Goal: Find contact information: Find contact information

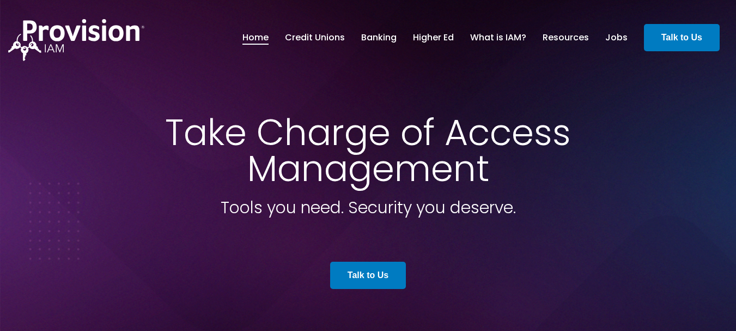
click at [303, 137] on span "Take Charge of Access Management" at bounding box center [368, 150] width 406 height 86
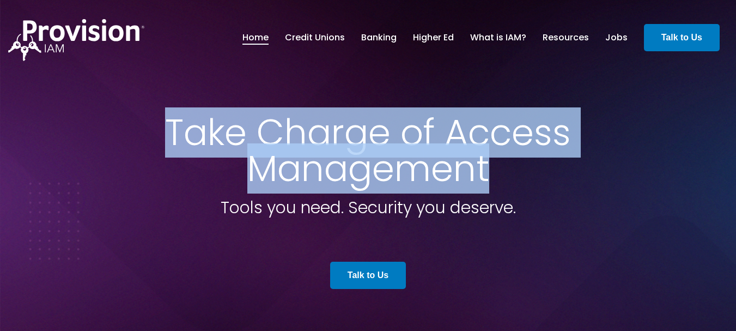
click at [303, 137] on span "Take Charge of Access Management" at bounding box center [368, 150] width 406 height 86
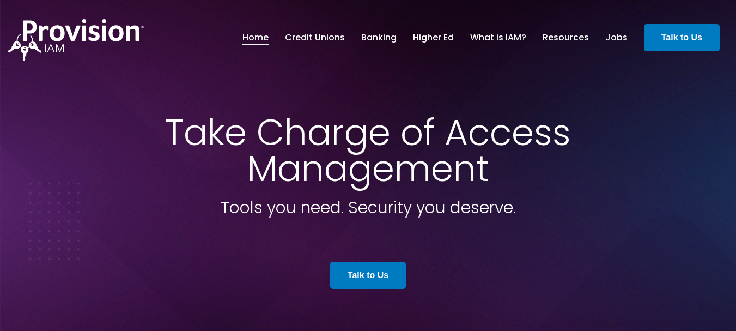
click at [315, 201] on span "Tools you need. Security you deserve." at bounding box center [368, 207] width 295 height 23
click at [380, 213] on span "Tools you need. Security you deserve." at bounding box center [368, 207] width 295 height 23
click at [481, 214] on span "Tools you need. Security you deserve." at bounding box center [368, 207] width 295 height 23
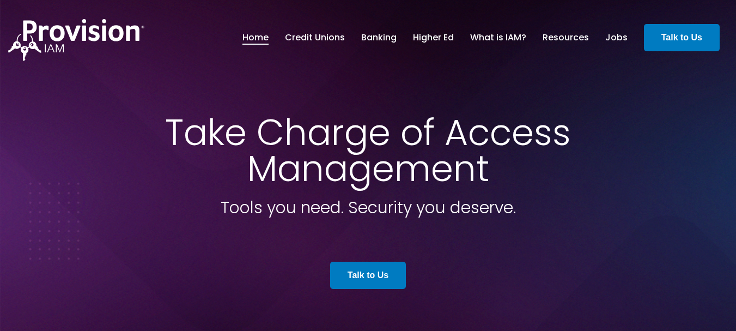
click at [481, 214] on span "Tools you need. Security you deserve." at bounding box center [368, 207] width 295 height 23
click at [516, 209] on span "Tools you need. Security you deserve." at bounding box center [368, 207] width 295 height 23
click at [388, 207] on span "Tools you need. Security you deserve." at bounding box center [368, 207] width 295 height 23
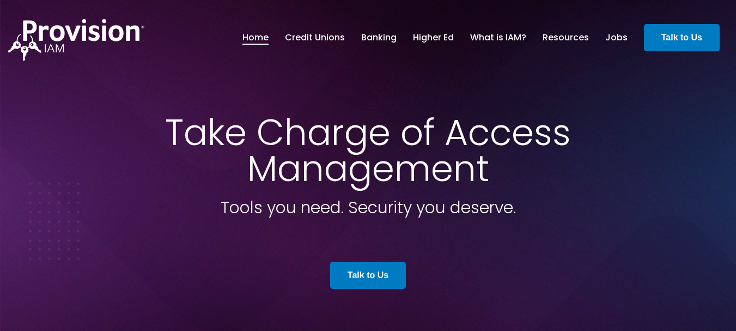
click at [325, 209] on span "Tools you need. Security you deserve." at bounding box center [368, 207] width 295 height 23
click at [271, 207] on span "Tools you need. Security you deserve." at bounding box center [368, 207] width 295 height 23
click at [270, 175] on span "Take Charge of Access Management" at bounding box center [368, 150] width 406 height 86
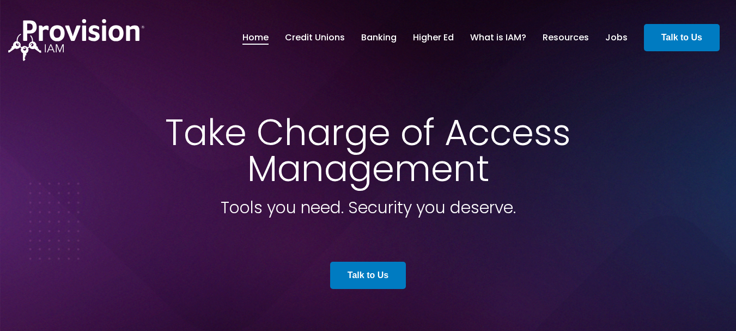
click at [270, 175] on span "Take Charge of Access Management" at bounding box center [368, 150] width 406 height 86
click at [308, 123] on span "Take Charge of Access Management" at bounding box center [368, 150] width 406 height 86
click at [468, 132] on span "Take Charge of Access Management" at bounding box center [368, 150] width 406 height 86
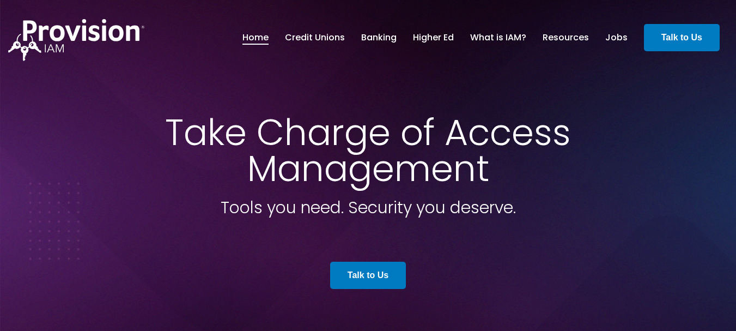
click at [394, 176] on span "Take Charge of Access Management" at bounding box center [368, 150] width 406 height 86
click at [380, 214] on span "Tools you need. Security you deserve." at bounding box center [368, 207] width 295 height 23
click at [491, 212] on span "Tools you need. Security you deserve." at bounding box center [368, 207] width 295 height 23
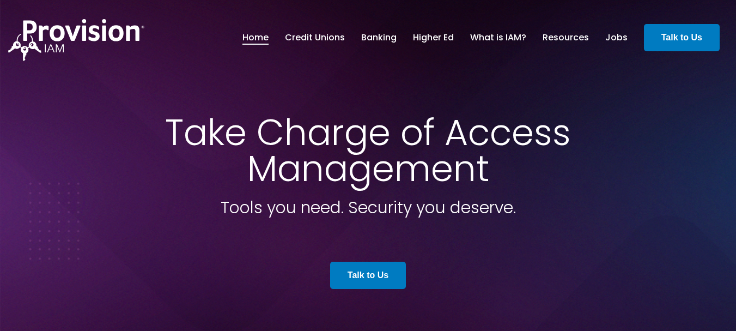
click at [491, 212] on span "Tools you need. Security you deserve." at bounding box center [368, 207] width 295 height 23
click at [320, 207] on span "Tools you need. Security you deserve." at bounding box center [368, 207] width 295 height 23
click at [369, 206] on span "Tools you need. Security you deserve." at bounding box center [368, 207] width 295 height 23
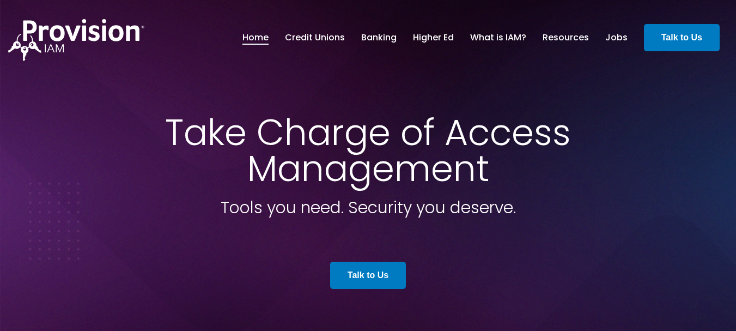
click at [464, 206] on span "Tools you need. Security you deserve." at bounding box center [368, 207] width 295 height 23
click at [436, 209] on span "Tools you need. Security you deserve." at bounding box center [368, 207] width 295 height 23
click at [330, 135] on span "Take Charge of Access Management" at bounding box center [368, 150] width 406 height 86
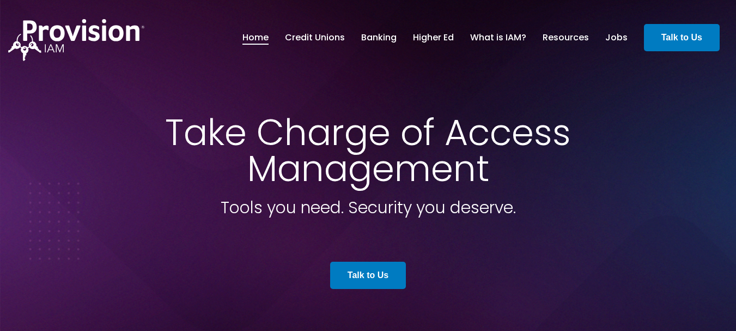
click at [330, 135] on span "Take Charge of Access Management" at bounding box center [368, 150] width 406 height 86
click at [328, 170] on span "Take Charge of Access Management" at bounding box center [368, 150] width 406 height 86
click at [269, 213] on span "Tools you need. Security you deserve." at bounding box center [368, 207] width 295 height 23
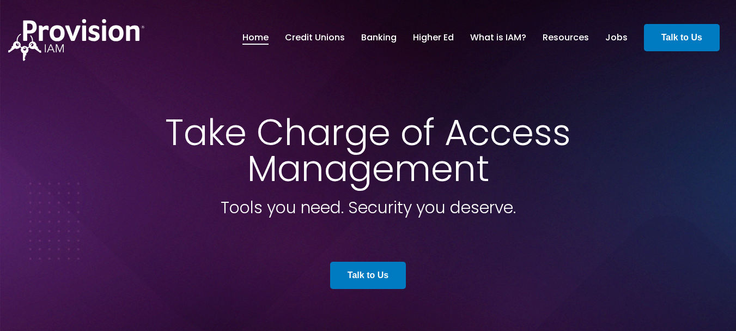
click at [321, 209] on span "Tools you need. Security you deserve." at bounding box center [368, 207] width 295 height 23
click at [367, 206] on span "Tools you need. Security you deserve." at bounding box center [368, 207] width 295 height 23
click at [486, 206] on span "Tools you need. Security you deserve." at bounding box center [368, 207] width 295 height 23
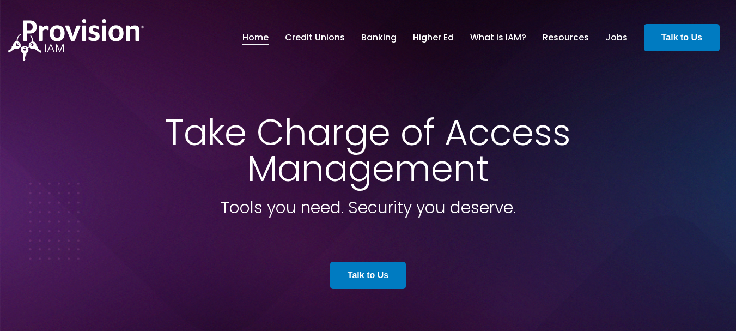
click at [486, 206] on span "Tools you need. Security you deserve." at bounding box center [368, 207] width 295 height 23
click at [330, 136] on span "Take Charge of Access Management" at bounding box center [368, 150] width 406 height 86
click at [338, 170] on span "Take Charge of Access Management" at bounding box center [368, 150] width 406 height 86
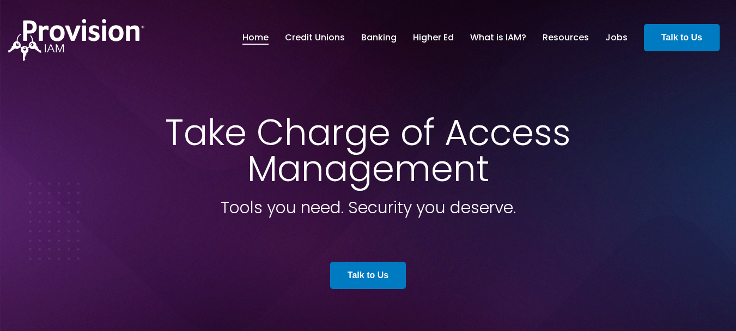
click at [490, 137] on span "Take Charge of Access Management" at bounding box center [368, 150] width 406 height 86
click at [345, 133] on span "Take Charge of Access Management" at bounding box center [368, 150] width 406 height 86
click at [354, 170] on span "Take Charge of Access Management" at bounding box center [368, 150] width 406 height 86
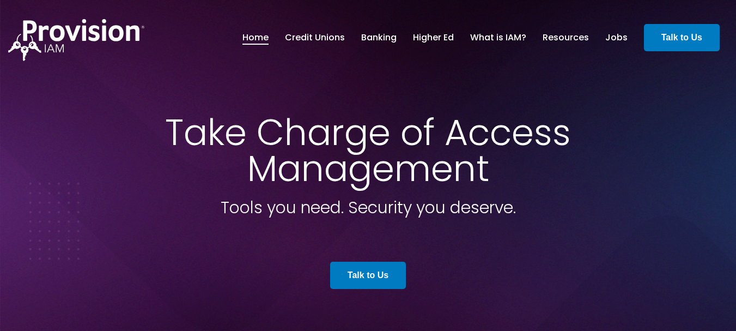
click at [354, 170] on span "Take Charge of Access Management" at bounding box center [368, 150] width 406 height 86
click at [377, 209] on span "Tools you need. Security you deserve." at bounding box center [368, 207] width 295 height 23
click at [466, 208] on span "Tools you need. Security you deserve." at bounding box center [368, 207] width 295 height 23
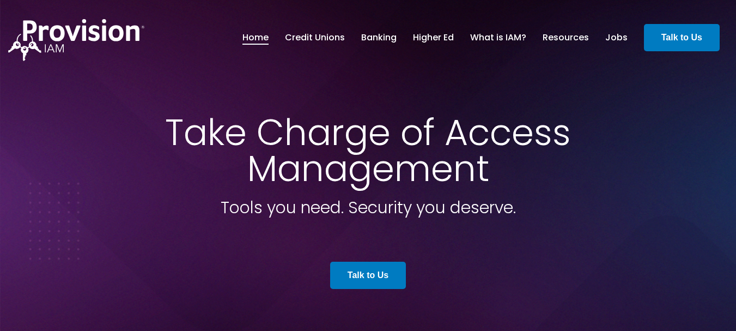
click at [309, 212] on span "Tools you need. Security you deserve." at bounding box center [368, 207] width 295 height 23
click at [365, 211] on span "Tools you need. Security you deserve." at bounding box center [368, 207] width 295 height 23
click at [480, 205] on span "Tools you need. Security you deserve." at bounding box center [368, 207] width 295 height 23
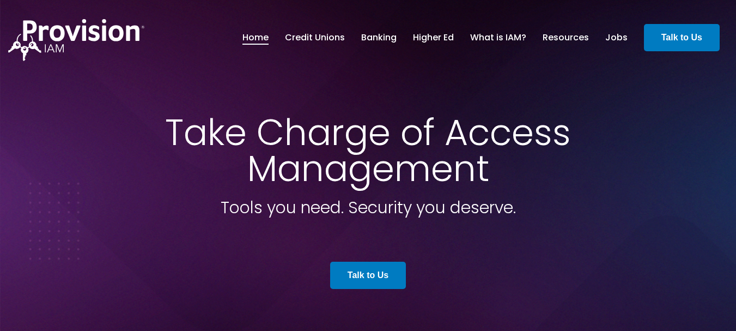
click at [480, 205] on span "Tools you need. Security you deserve." at bounding box center [368, 207] width 295 height 23
click at [513, 211] on span "Tools you need. Security you deserve." at bounding box center [368, 207] width 295 height 23
click at [387, 212] on span "Tools you need. Security you deserve." at bounding box center [368, 207] width 295 height 23
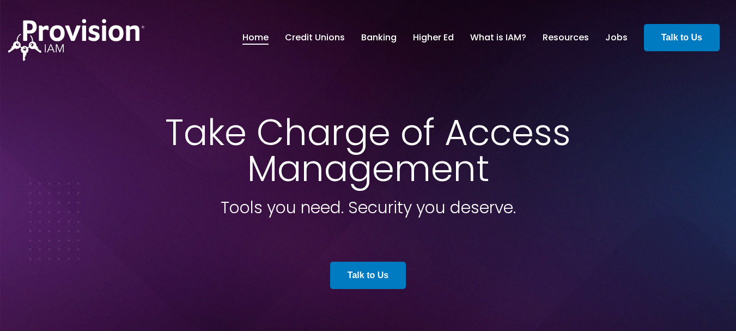
click at [326, 273] on span "Talk to Us" at bounding box center [368, 275] width 621 height 49
click at [319, 208] on span "Tools you need. Security you deserve." at bounding box center [368, 207] width 295 height 23
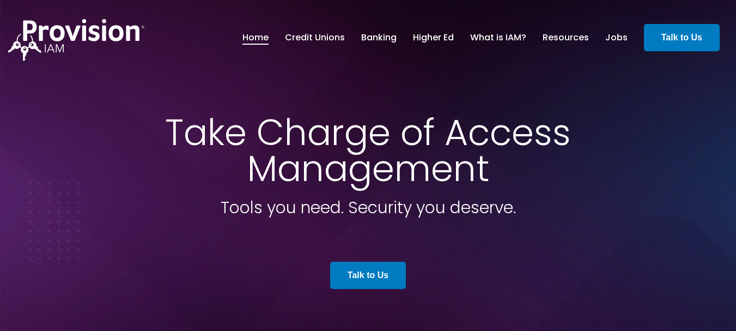
click at [319, 208] on span "Tools you need. Security you deserve." at bounding box center [368, 207] width 295 height 23
click at [312, 167] on span "Take Charge of Access Management" at bounding box center [368, 150] width 406 height 86
click at [322, 138] on span "Take Charge of Access Management" at bounding box center [368, 150] width 406 height 86
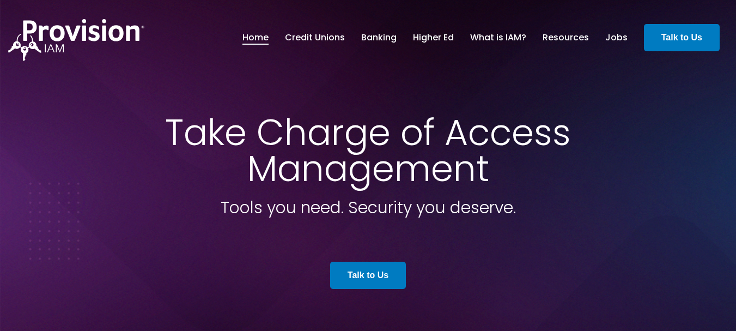
click at [474, 136] on span "Take Charge of Access Management" at bounding box center [368, 150] width 406 height 86
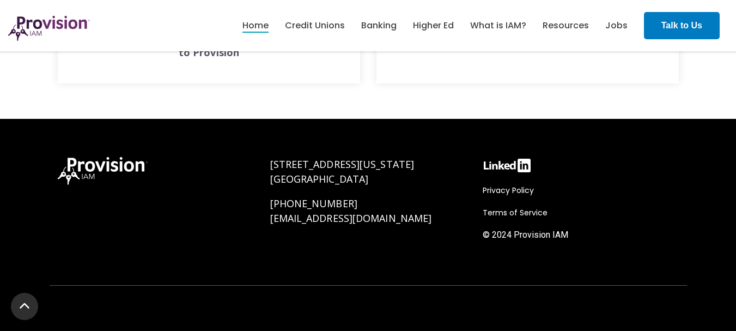
scroll to position [4190, 0]
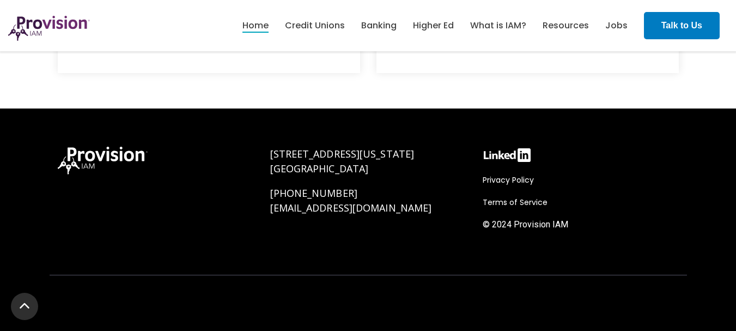
click at [266, 151] on div "[STREET_ADDRESS][US_STATE] [PHONE_NUMBER] [EMAIL_ADDRESS][DOMAIN_NAME]" at bounding box center [368, 198] width 212 height 125
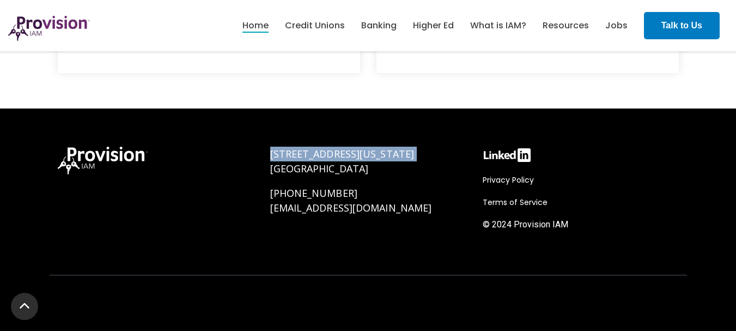
click at [266, 151] on div "[STREET_ADDRESS][US_STATE] [PHONE_NUMBER] [EMAIL_ADDRESS][DOMAIN_NAME]" at bounding box center [368, 198] width 212 height 125
click at [266, 170] on div "[STREET_ADDRESS][US_STATE] [PHONE_NUMBER] [EMAIL_ADDRESS][DOMAIN_NAME]" at bounding box center [368, 198] width 212 height 125
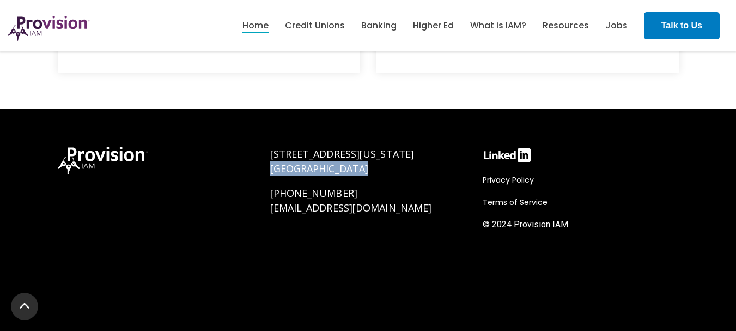
click at [266, 170] on div "[STREET_ADDRESS][US_STATE] [PHONE_NUMBER] [EMAIL_ADDRESS][DOMAIN_NAME]" at bounding box center [368, 198] width 212 height 125
click at [264, 209] on div "[STREET_ADDRESS][US_STATE] [PHONE_NUMBER] [EMAIL_ADDRESS][DOMAIN_NAME]" at bounding box center [368, 198] width 212 height 125
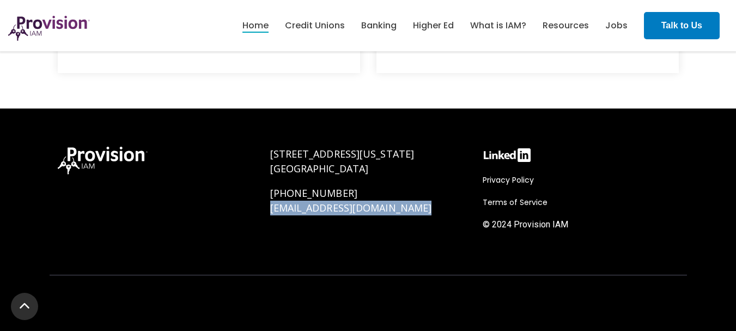
click at [264, 209] on div "[STREET_ADDRESS][US_STATE] [PHONE_NUMBER] [EMAIL_ADDRESS][DOMAIN_NAME]" at bounding box center [368, 198] width 212 height 125
click at [479, 155] on div "Privacy Policy Terms of Service © 2024 Provision IAM" at bounding box center [580, 198] width 212 height 125
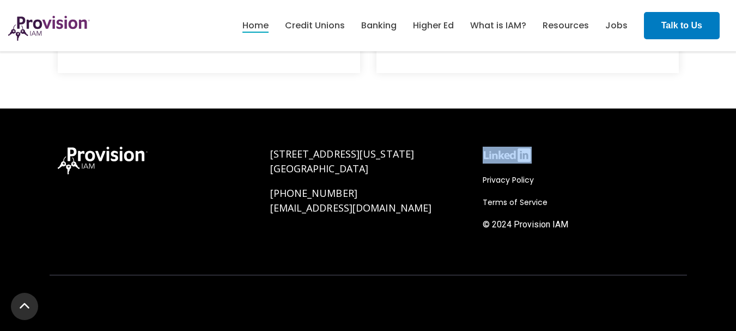
click at [479, 155] on div "Privacy Policy Terms of Service © 2024 Provision IAM" at bounding box center [580, 198] width 212 height 125
click at [478, 179] on div "Privacy Policy Terms of Service © 2024 Provision IAM" at bounding box center [580, 198] width 212 height 125
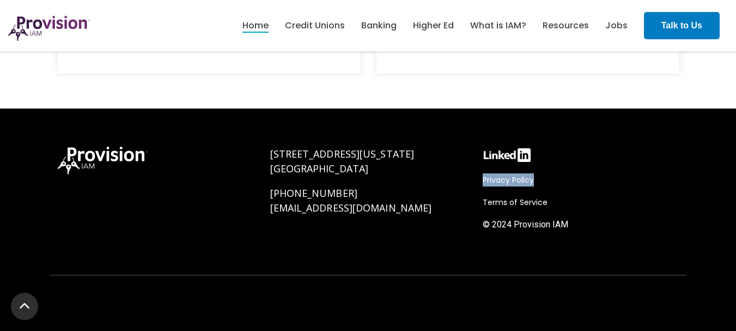
click at [478, 179] on div "Privacy Policy Terms of Service © 2024 Provision IAM" at bounding box center [580, 198] width 212 height 125
click at [475, 203] on div "Privacy Policy Terms of Service © 2024 Provision IAM" at bounding box center [580, 198] width 212 height 125
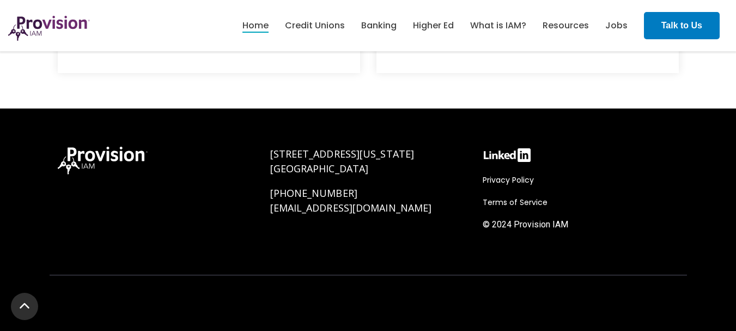
click at [480, 203] on div "Privacy Policy Terms of Service © 2024 Provision IAM" at bounding box center [580, 198] width 212 height 125
click at [483, 224] on span "© 2024 Provision IAM" at bounding box center [526, 224] width 86 height 10
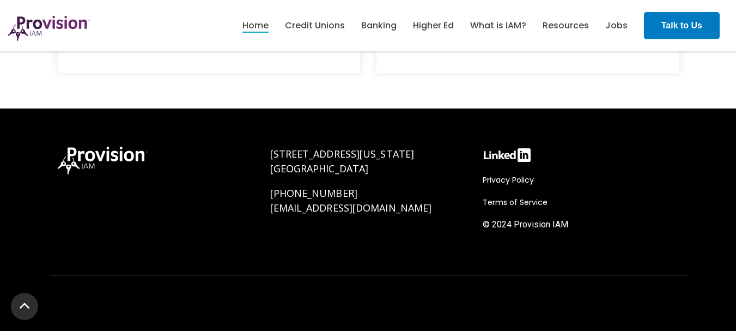
click at [483, 224] on span "© 2024 Provision IAM" at bounding box center [526, 224] width 86 height 10
click at [481, 204] on div "Privacy Policy Terms of Service © 2024 Provision IAM" at bounding box center [580, 198] width 212 height 125
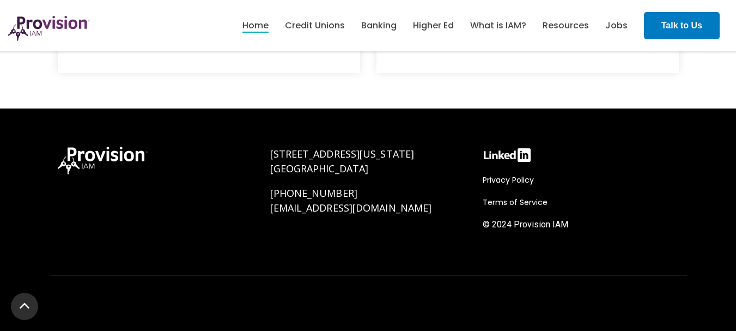
click at [481, 204] on div "Privacy Policy Terms of Service © 2024 Provision IAM" at bounding box center [580, 198] width 212 height 125
click at [477, 156] on div "Privacy Policy Terms of Service © 2024 Provision IAM" at bounding box center [580, 198] width 212 height 125
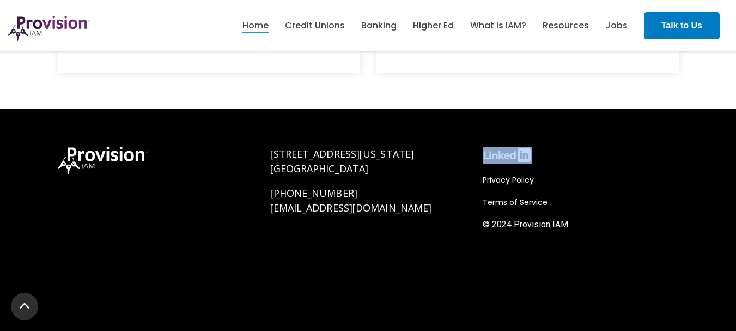
click at [477, 156] on div "Privacy Policy Terms of Service © 2024 Provision IAM" at bounding box center [580, 198] width 212 height 125
click at [265, 151] on div "[STREET_ADDRESS][US_STATE] [PHONE_NUMBER] [EMAIL_ADDRESS][DOMAIN_NAME]" at bounding box center [368, 198] width 212 height 125
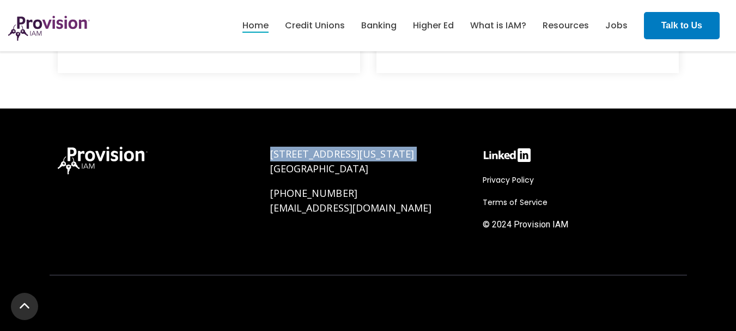
click at [265, 151] on div "[STREET_ADDRESS][US_STATE] [PHONE_NUMBER] [EMAIL_ADDRESS][DOMAIN_NAME]" at bounding box center [368, 198] width 212 height 125
click at [263, 166] on div "[STREET_ADDRESS][US_STATE] [PHONE_NUMBER] [EMAIL_ADDRESS][DOMAIN_NAME]" at bounding box center [368, 198] width 212 height 125
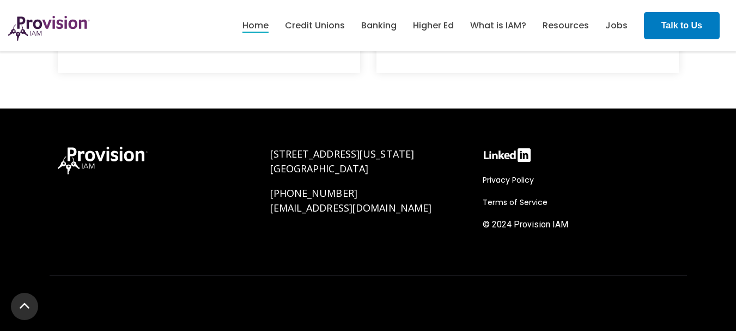
click at [263, 166] on div "[STREET_ADDRESS][US_STATE] [PHONE_NUMBER] [EMAIL_ADDRESS][DOMAIN_NAME]" at bounding box center [368, 198] width 212 height 125
click at [265, 193] on div "[STREET_ADDRESS][US_STATE] [PHONE_NUMBER] [EMAIL_ADDRESS][DOMAIN_NAME]" at bounding box center [368, 198] width 212 height 125
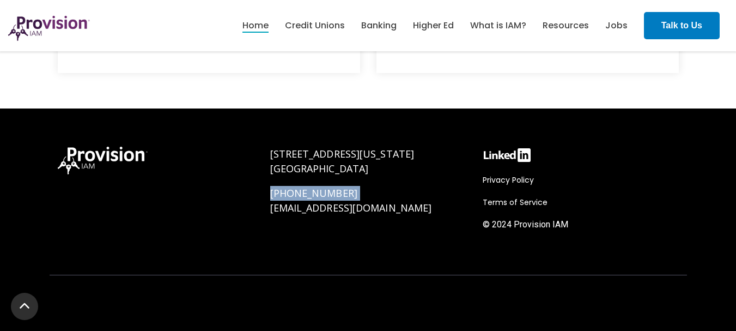
click at [265, 193] on div "[STREET_ADDRESS][US_STATE] [PHONE_NUMBER] [EMAIL_ADDRESS][DOMAIN_NAME]" at bounding box center [368, 198] width 212 height 125
click at [266, 209] on div "[STREET_ADDRESS][US_STATE] [PHONE_NUMBER] [EMAIL_ADDRESS][DOMAIN_NAME]" at bounding box center [368, 198] width 212 height 125
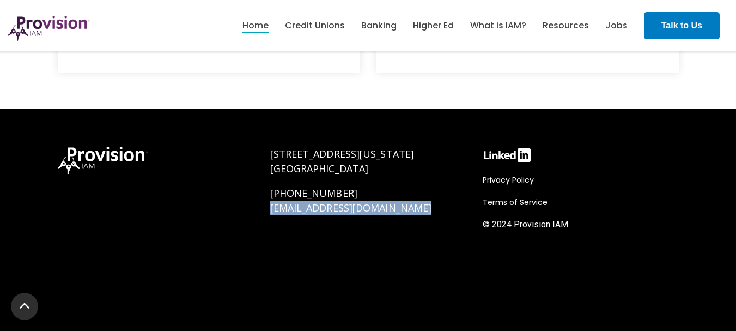
click at [266, 209] on div "[STREET_ADDRESS][US_STATE] [PHONE_NUMBER] [EMAIL_ADDRESS][DOMAIN_NAME]" at bounding box center [368, 198] width 212 height 125
click at [476, 155] on div "Privacy Policy Terms of Service © 2024 Provision IAM" at bounding box center [580, 198] width 212 height 125
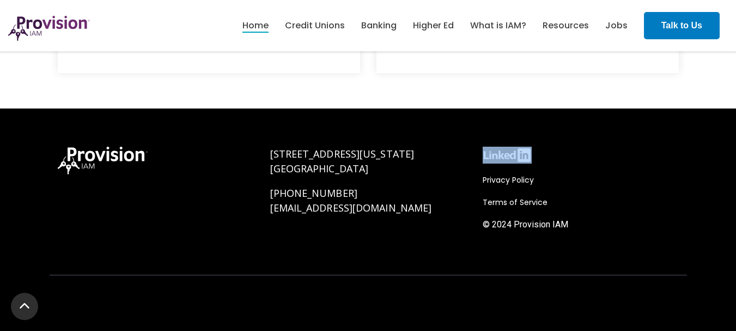
click at [476, 155] on div "Privacy Policy Terms of Service © 2024 Provision IAM" at bounding box center [580, 198] width 212 height 125
click at [477, 180] on div "Privacy Policy Terms of Service © 2024 Provision IAM" at bounding box center [580, 198] width 212 height 125
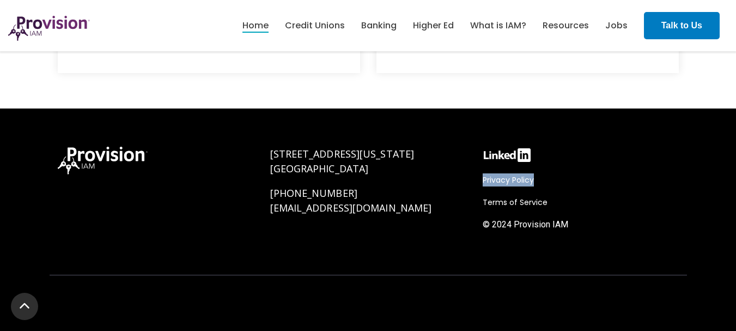
click at [477, 180] on div "Privacy Policy Terms of Service © 2024 Provision IAM" at bounding box center [580, 198] width 212 height 125
click at [477, 203] on div "Privacy Policy Terms of Service © 2024 Provision IAM" at bounding box center [580, 198] width 212 height 125
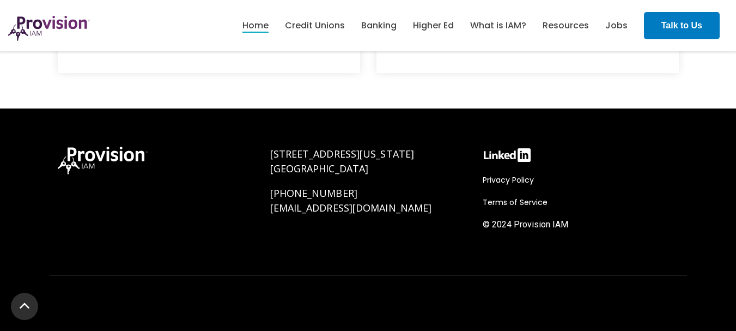
click at [480, 205] on div "Privacy Policy Terms of Service © 2024 Provision IAM" at bounding box center [580, 198] width 212 height 125
click at [497, 226] on span "© 2024 Provision IAM" at bounding box center [526, 224] width 86 height 10
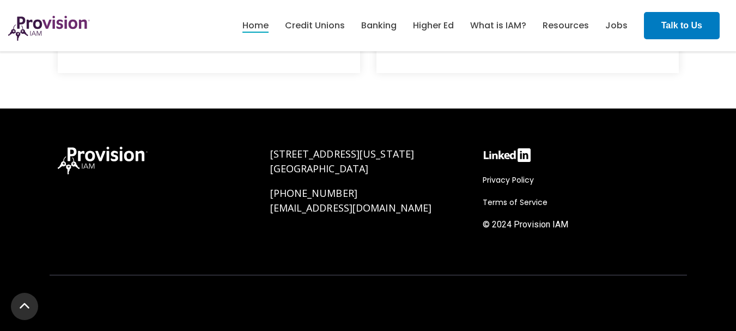
click at [497, 226] on span "© 2024 Provision IAM" at bounding box center [526, 224] width 86 height 10
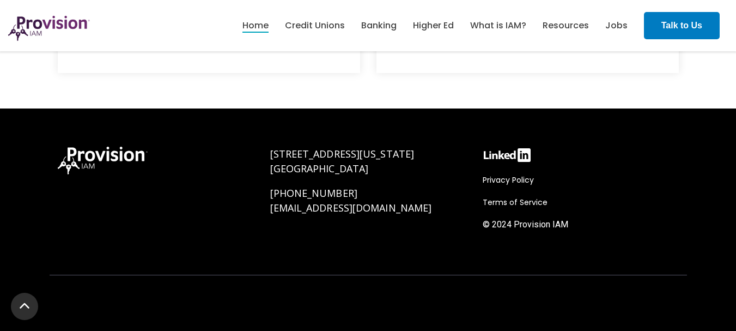
click at [266, 151] on div "[STREET_ADDRESS][US_STATE] [PHONE_NUMBER] [EMAIL_ADDRESS][DOMAIN_NAME]" at bounding box center [368, 198] width 212 height 125
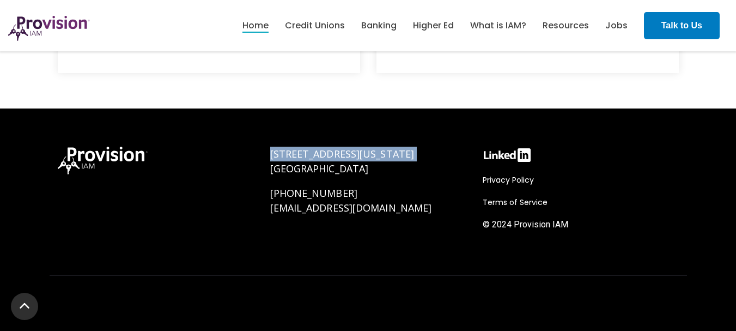
click at [266, 151] on div "[STREET_ADDRESS][US_STATE] [PHONE_NUMBER] [EMAIL_ADDRESS][DOMAIN_NAME]" at bounding box center [368, 198] width 212 height 125
click at [266, 170] on div "[STREET_ADDRESS][US_STATE] [PHONE_NUMBER] [EMAIL_ADDRESS][DOMAIN_NAME]" at bounding box center [368, 198] width 212 height 125
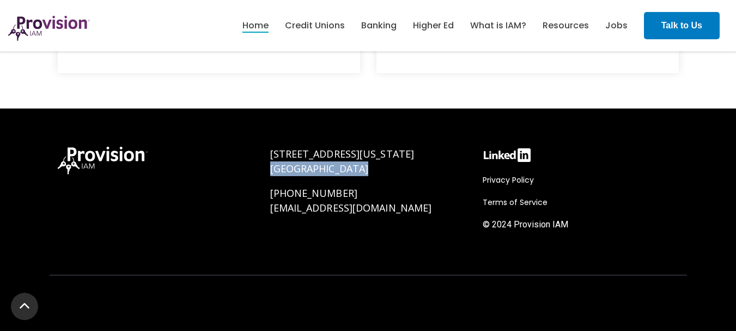
click at [266, 170] on div "[STREET_ADDRESS][US_STATE] [PHONE_NUMBER] [EMAIL_ADDRESS][DOMAIN_NAME]" at bounding box center [368, 198] width 212 height 125
click at [267, 192] on div "[STREET_ADDRESS][US_STATE] [PHONE_NUMBER] [EMAIL_ADDRESS][DOMAIN_NAME]" at bounding box center [368, 198] width 212 height 125
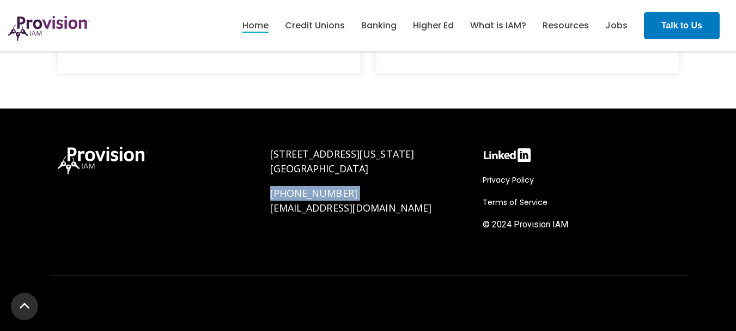
click at [267, 192] on div "[STREET_ADDRESS][US_STATE] [PHONE_NUMBER] [EMAIL_ADDRESS][DOMAIN_NAME]" at bounding box center [368, 198] width 212 height 125
click at [383, 208] on p "[PHONE_NUMBER] [EMAIL_ADDRESS][DOMAIN_NAME]" at bounding box center [368, 200] width 196 height 29
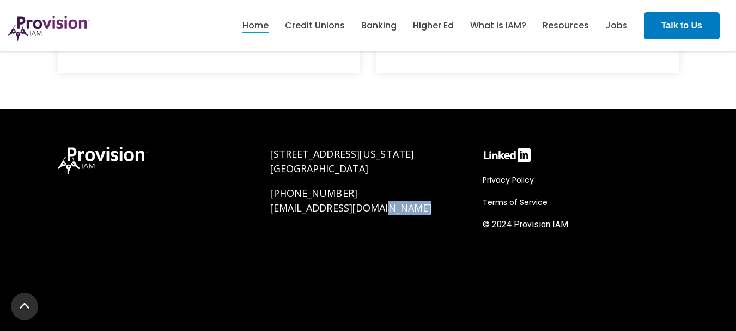
click at [383, 208] on p "[PHONE_NUMBER] [EMAIL_ADDRESS][DOMAIN_NAME]" at bounding box center [368, 200] width 196 height 29
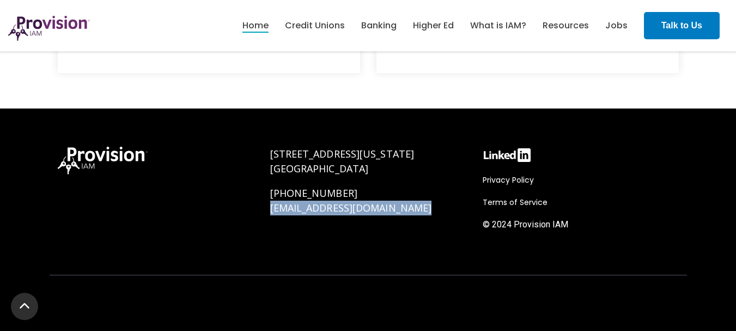
click at [383, 208] on p "[PHONE_NUMBER] [EMAIL_ADDRESS][DOMAIN_NAME]" at bounding box center [368, 200] width 196 height 29
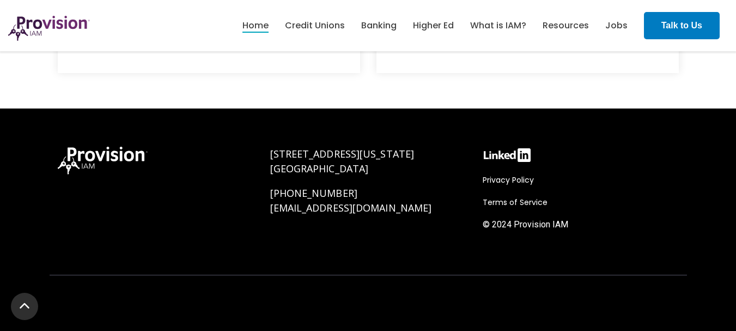
click at [339, 194] on p "[PHONE_NUMBER] [EMAIL_ADDRESS][DOMAIN_NAME]" at bounding box center [368, 200] width 196 height 29
click at [380, 168] on p "[STREET_ADDRESS][US_STATE]" at bounding box center [368, 161] width 196 height 29
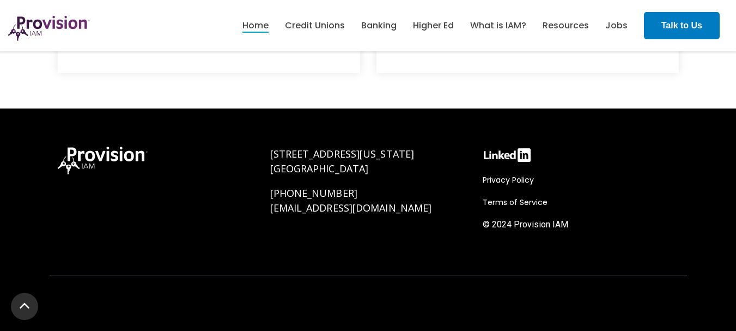
click at [380, 168] on p "[STREET_ADDRESS][US_STATE]" at bounding box center [368, 161] width 196 height 29
click at [263, 155] on div "[STREET_ADDRESS][US_STATE] [PHONE_NUMBER] [EMAIL_ADDRESS][DOMAIN_NAME]" at bounding box center [368, 198] width 212 height 125
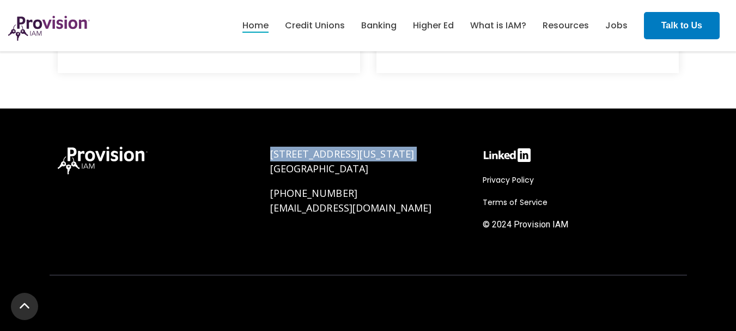
click at [263, 155] on div "[STREET_ADDRESS][US_STATE] [PHONE_NUMBER] [EMAIL_ADDRESS][DOMAIN_NAME]" at bounding box center [368, 198] width 212 height 125
click at [265, 166] on div "[STREET_ADDRESS][US_STATE] [PHONE_NUMBER] [EMAIL_ADDRESS][DOMAIN_NAME]" at bounding box center [368, 198] width 212 height 125
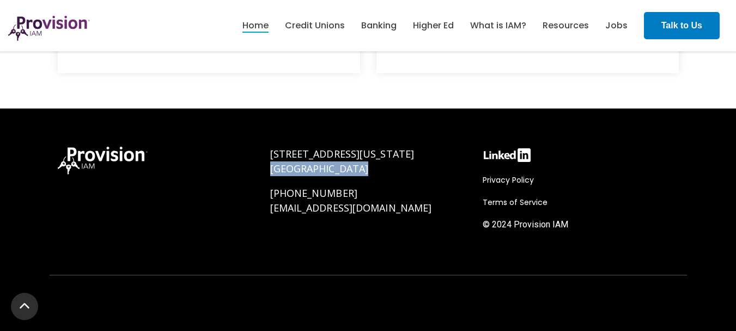
click at [265, 166] on div "[STREET_ADDRESS][US_STATE] [PHONE_NUMBER] [EMAIL_ADDRESS][DOMAIN_NAME]" at bounding box center [368, 198] width 212 height 125
click at [266, 194] on div "[STREET_ADDRESS][US_STATE] [PHONE_NUMBER] [EMAIL_ADDRESS][DOMAIN_NAME]" at bounding box center [368, 198] width 212 height 125
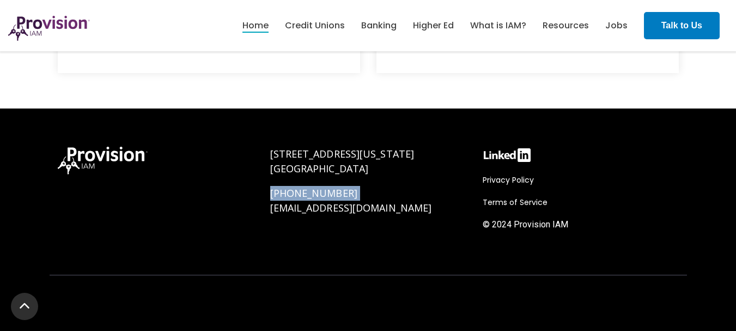
click at [266, 194] on div "[STREET_ADDRESS][US_STATE] [PHONE_NUMBER] [EMAIL_ADDRESS][DOMAIN_NAME]" at bounding box center [368, 198] width 212 height 125
click at [266, 209] on div "[STREET_ADDRESS][US_STATE] [PHONE_NUMBER] [EMAIL_ADDRESS][DOMAIN_NAME]" at bounding box center [368, 198] width 212 height 125
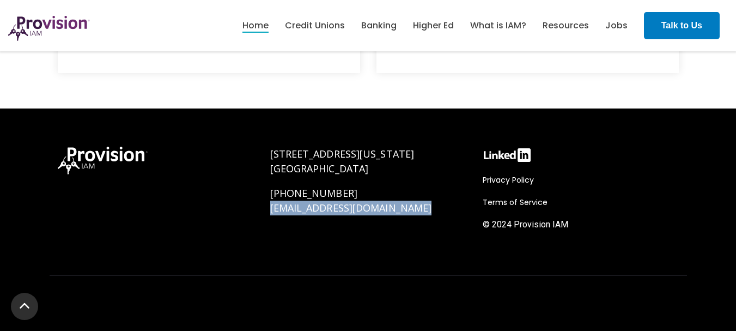
click at [266, 209] on div "[STREET_ADDRESS][US_STATE] [PHONE_NUMBER] [EMAIL_ADDRESS][DOMAIN_NAME]" at bounding box center [368, 198] width 212 height 125
click at [479, 156] on div "Privacy Policy Terms of Service © 2024 Provision IAM" at bounding box center [580, 198] width 212 height 125
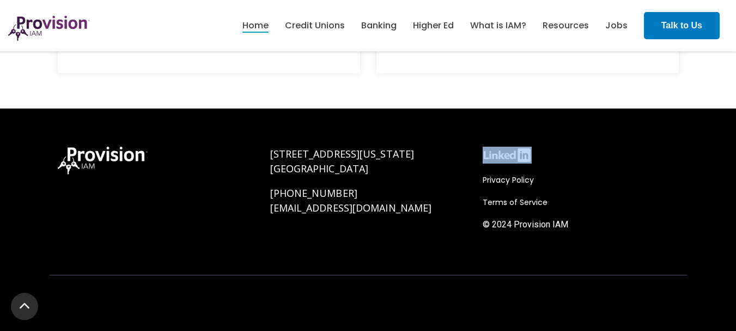
click at [479, 156] on div "Privacy Policy Terms of Service © 2024 Provision IAM" at bounding box center [580, 198] width 212 height 125
click at [476, 179] on div "Privacy Policy Terms of Service © 2024 Provision IAM" at bounding box center [580, 198] width 212 height 125
click at [477, 198] on div "Privacy Policy Terms of Service © 2024 Provision IAM" at bounding box center [580, 198] width 212 height 125
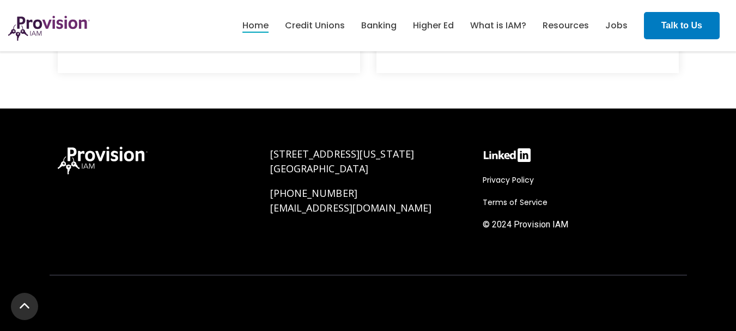
click at [477, 198] on div "Privacy Policy Terms of Service © 2024 Provision IAM" at bounding box center [580, 198] width 212 height 125
click at [499, 224] on span "© 2024 Provision IAM" at bounding box center [526, 224] width 86 height 10
click at [533, 228] on span "© 2024 Provision IAM" at bounding box center [526, 224] width 86 height 10
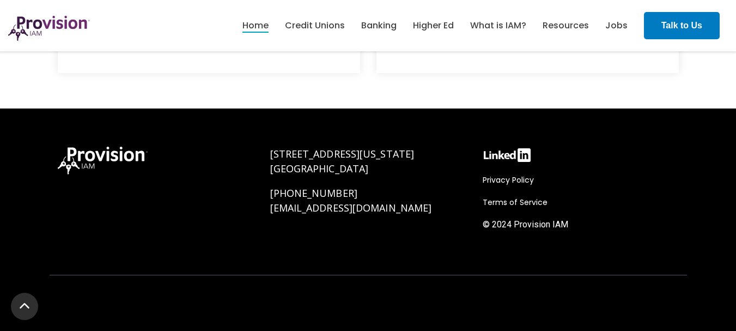
click at [533, 228] on span "© 2024 Provision IAM" at bounding box center [526, 224] width 86 height 10
click at [563, 228] on span "© 2024 Provision IAM" at bounding box center [526, 224] width 86 height 10
click at [376, 154] on p "[STREET_ADDRESS][US_STATE]" at bounding box center [368, 161] width 196 height 29
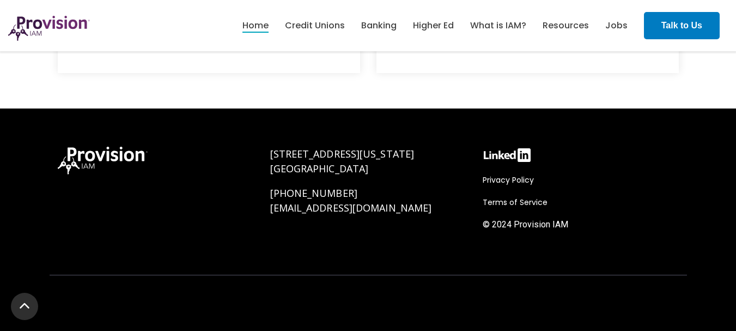
click at [268, 148] on div "[STREET_ADDRESS][US_STATE] [PHONE_NUMBER] [EMAIL_ADDRESS][DOMAIN_NAME]" at bounding box center [368, 198] width 212 height 125
click at [266, 168] on div "[STREET_ADDRESS][US_STATE] [PHONE_NUMBER] [EMAIL_ADDRESS][DOMAIN_NAME]" at bounding box center [368, 198] width 212 height 125
click at [267, 193] on div "[STREET_ADDRESS][US_STATE] [PHONE_NUMBER] [EMAIL_ADDRESS][DOMAIN_NAME]" at bounding box center [368, 198] width 212 height 125
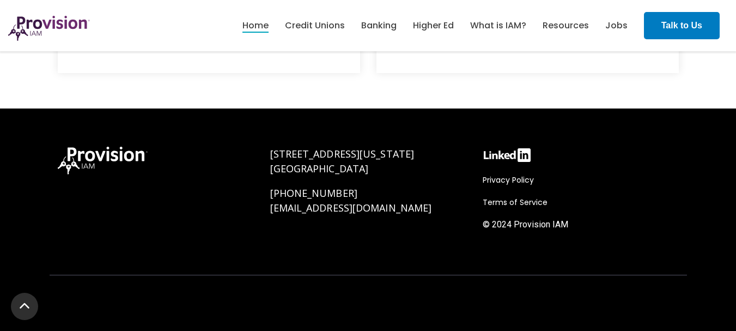
click at [267, 193] on div "[STREET_ADDRESS][US_STATE] [PHONE_NUMBER] [EMAIL_ADDRESS][DOMAIN_NAME]" at bounding box center [368, 198] width 212 height 125
click at [339, 193] on p "[PHONE_NUMBER] [EMAIL_ADDRESS][DOMAIN_NAME]" at bounding box center [368, 200] width 196 height 29
click at [266, 155] on div "[STREET_ADDRESS][US_STATE] [PHONE_NUMBER] [EMAIL_ADDRESS][DOMAIN_NAME]" at bounding box center [368, 198] width 212 height 125
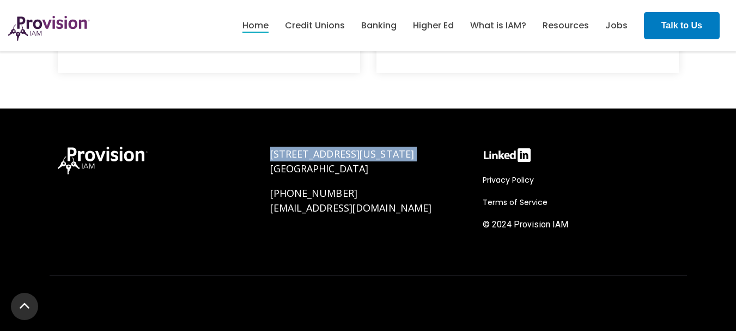
click at [266, 155] on div "[STREET_ADDRESS][US_STATE] [PHONE_NUMBER] [EMAIL_ADDRESS][DOMAIN_NAME]" at bounding box center [368, 198] width 212 height 125
click at [267, 168] on div "[STREET_ADDRESS][US_STATE] [PHONE_NUMBER] [EMAIL_ADDRESS][DOMAIN_NAME]" at bounding box center [368, 198] width 212 height 125
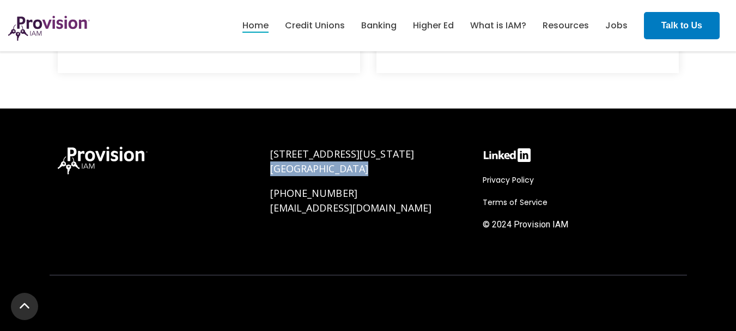
click at [267, 168] on div "[STREET_ADDRESS][US_STATE] [PHONE_NUMBER] [EMAIL_ADDRESS][DOMAIN_NAME]" at bounding box center [368, 198] width 212 height 125
click at [267, 194] on div "[STREET_ADDRESS][US_STATE] [PHONE_NUMBER] [EMAIL_ADDRESS][DOMAIN_NAME]" at bounding box center [368, 198] width 212 height 125
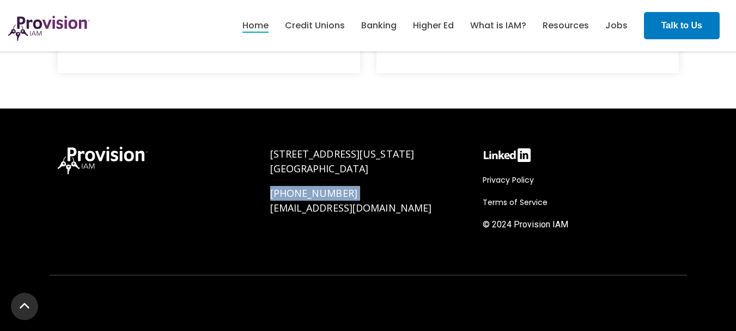
click at [267, 194] on div "[STREET_ADDRESS][US_STATE] [PHONE_NUMBER] [EMAIL_ADDRESS][DOMAIN_NAME]" at bounding box center [368, 198] width 212 height 125
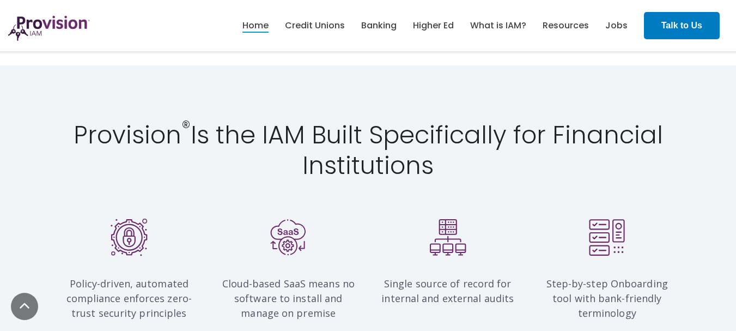
scroll to position [0, 0]
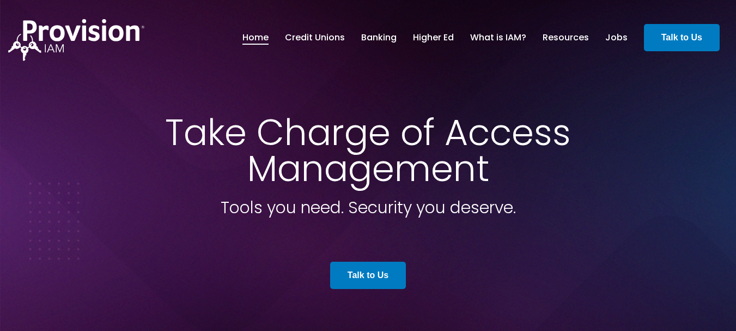
click at [292, 139] on span "Take Charge of Access Management" at bounding box center [368, 150] width 406 height 86
click at [305, 174] on span "Take Charge of Access Management" at bounding box center [368, 150] width 406 height 86
click at [303, 209] on span "Tools you need. Security you deserve." at bounding box center [368, 207] width 295 height 23
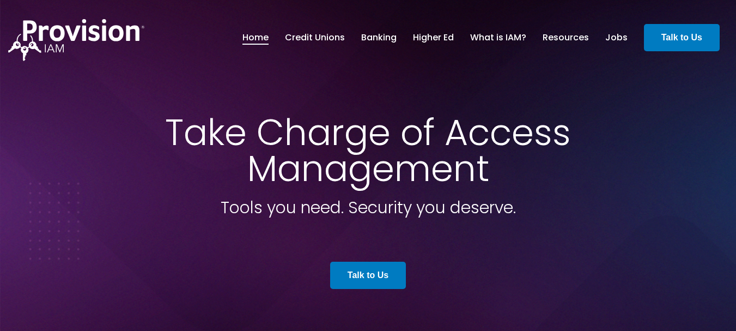
click at [303, 209] on span "Tools you need. Security you deserve." at bounding box center [368, 207] width 295 height 23
click at [364, 206] on span "Tools you need. Security you deserve." at bounding box center [368, 207] width 295 height 23
click at [473, 210] on span "Tools you need. Security you deserve." at bounding box center [368, 207] width 295 height 23
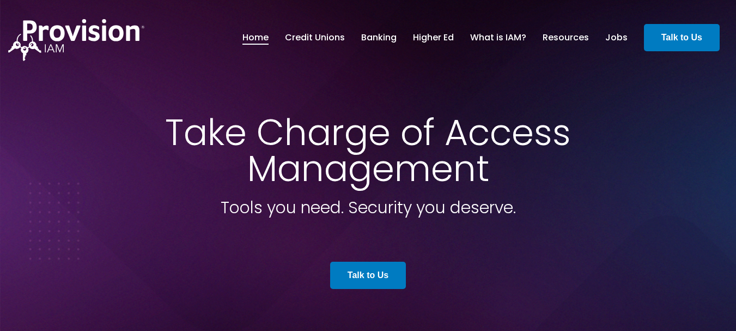
click at [531, 140] on span "Take Charge of Access Management" at bounding box center [368, 150] width 406 height 86
click at [345, 127] on span "Take Charge of Access Management" at bounding box center [368, 150] width 406 height 86
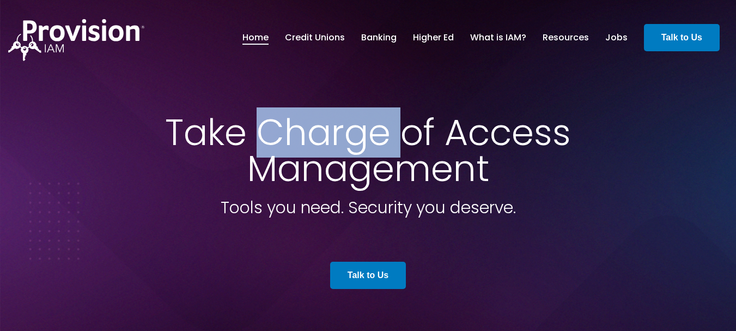
click at [345, 127] on span "Take Charge of Access Management" at bounding box center [368, 150] width 406 height 86
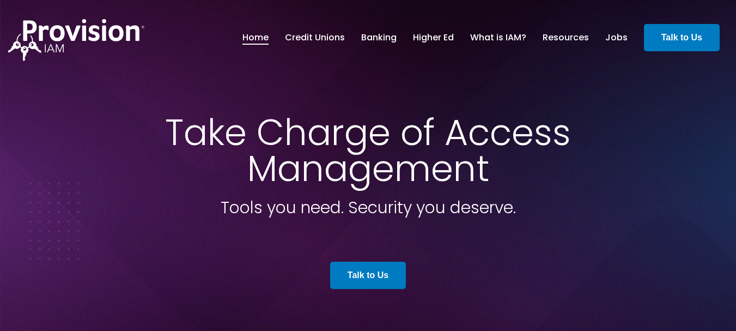
click at [334, 171] on span "Take Charge of Access Management" at bounding box center [368, 150] width 406 height 86
click at [303, 207] on span "Tools you need. Security you deserve." at bounding box center [368, 207] width 295 height 23
click at [363, 215] on span "Tools you need. Security you deserve." at bounding box center [368, 207] width 295 height 23
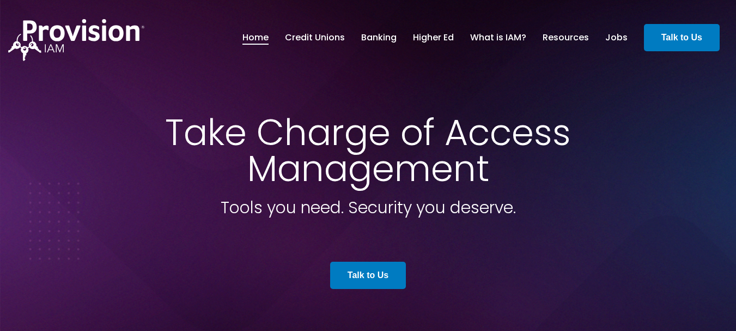
click at [363, 215] on span "Tools you need. Security you deserve." at bounding box center [368, 207] width 295 height 23
click at [465, 207] on span "Tools you need. Security you deserve." at bounding box center [368, 207] width 295 height 23
click at [235, 205] on span "Tools you need. Security you deserve." at bounding box center [368, 207] width 295 height 23
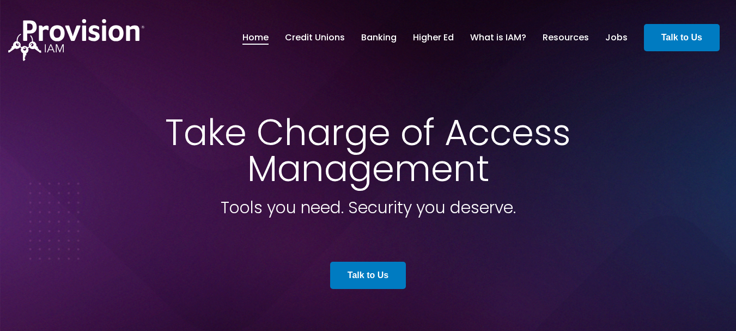
click at [267, 171] on span "Take Charge of Access Management" at bounding box center [368, 150] width 406 height 86
click at [181, 141] on span "Take Charge of Access Management" at bounding box center [368, 150] width 406 height 86
click at [273, 135] on span "Take Charge of Access Management" at bounding box center [368, 150] width 406 height 86
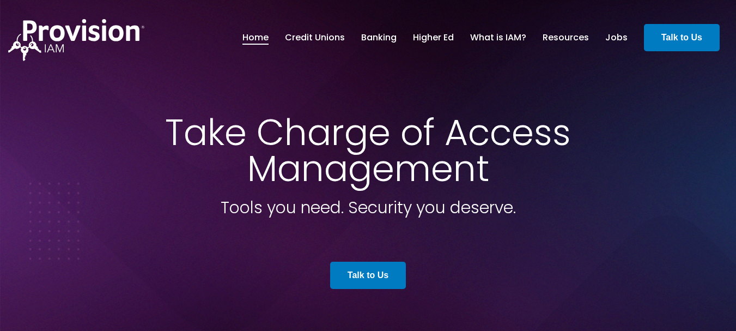
click at [273, 135] on span "Take Charge of Access Management" at bounding box center [368, 150] width 406 height 86
click at [466, 136] on span "Take Charge of Access Management" at bounding box center [368, 150] width 406 height 86
click at [513, 213] on span "Tools you need. Security you deserve." at bounding box center [368, 207] width 295 height 23
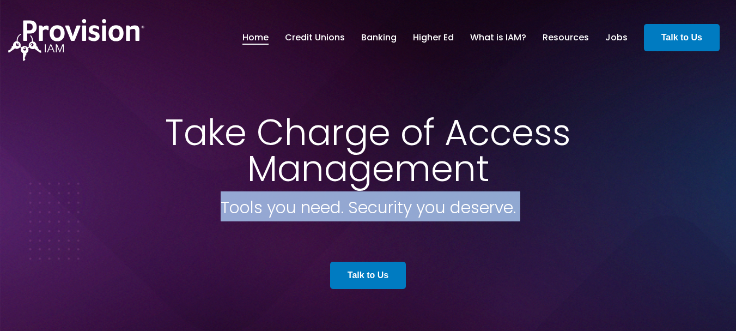
click at [513, 213] on span "Tools you need. Security you deserve." at bounding box center [368, 207] width 295 height 23
